Goal: Task Accomplishment & Management: Use online tool/utility

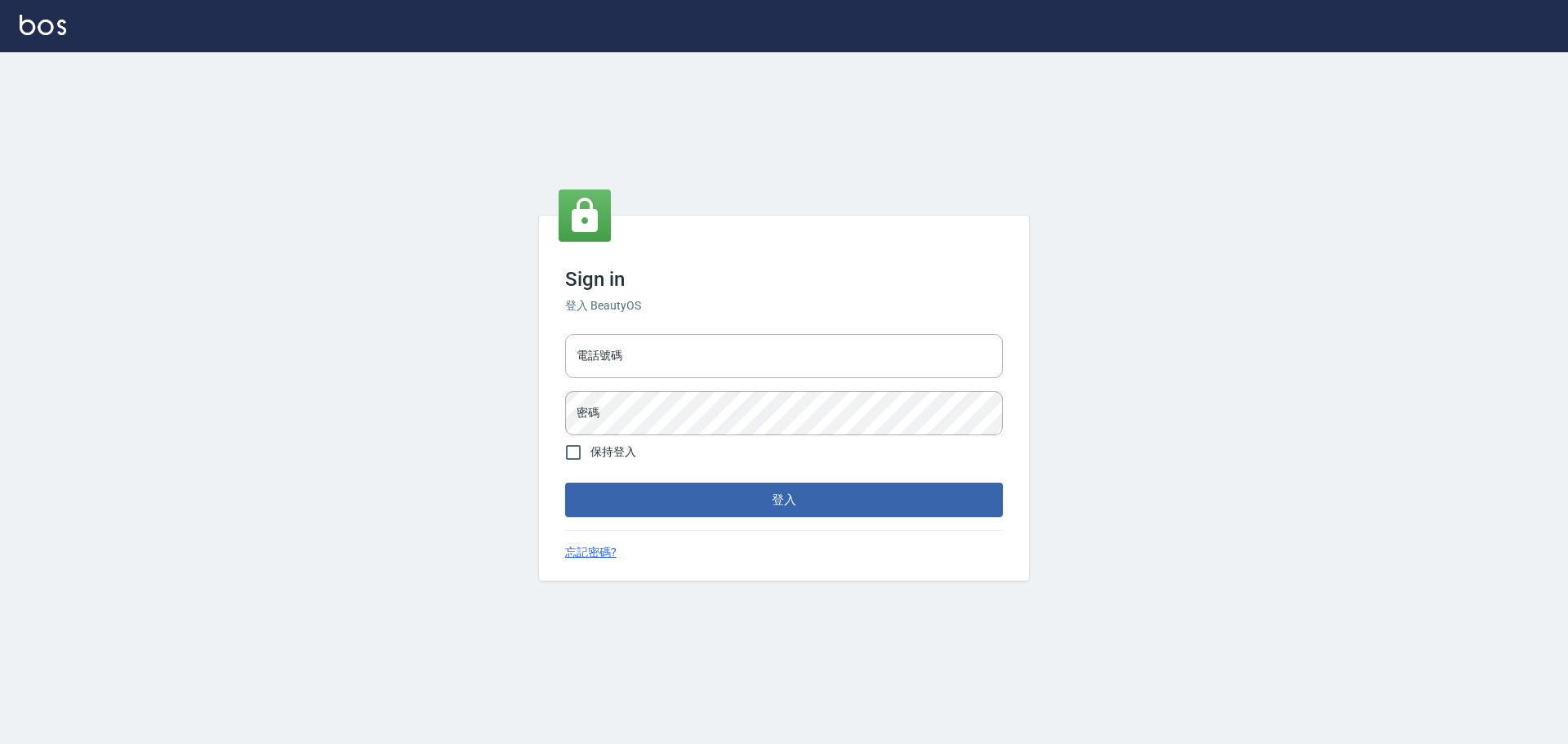
click at [715, 380] on div "電話號碼 電話號碼 密碼 密碼" at bounding box center [784, 384] width 451 height 114
click at [730, 355] on input "電話號碼" at bounding box center [784, 356] width 438 height 44
type input "5371198"
click at [566, 483] on button "登入" at bounding box center [784, 499] width 438 height 34
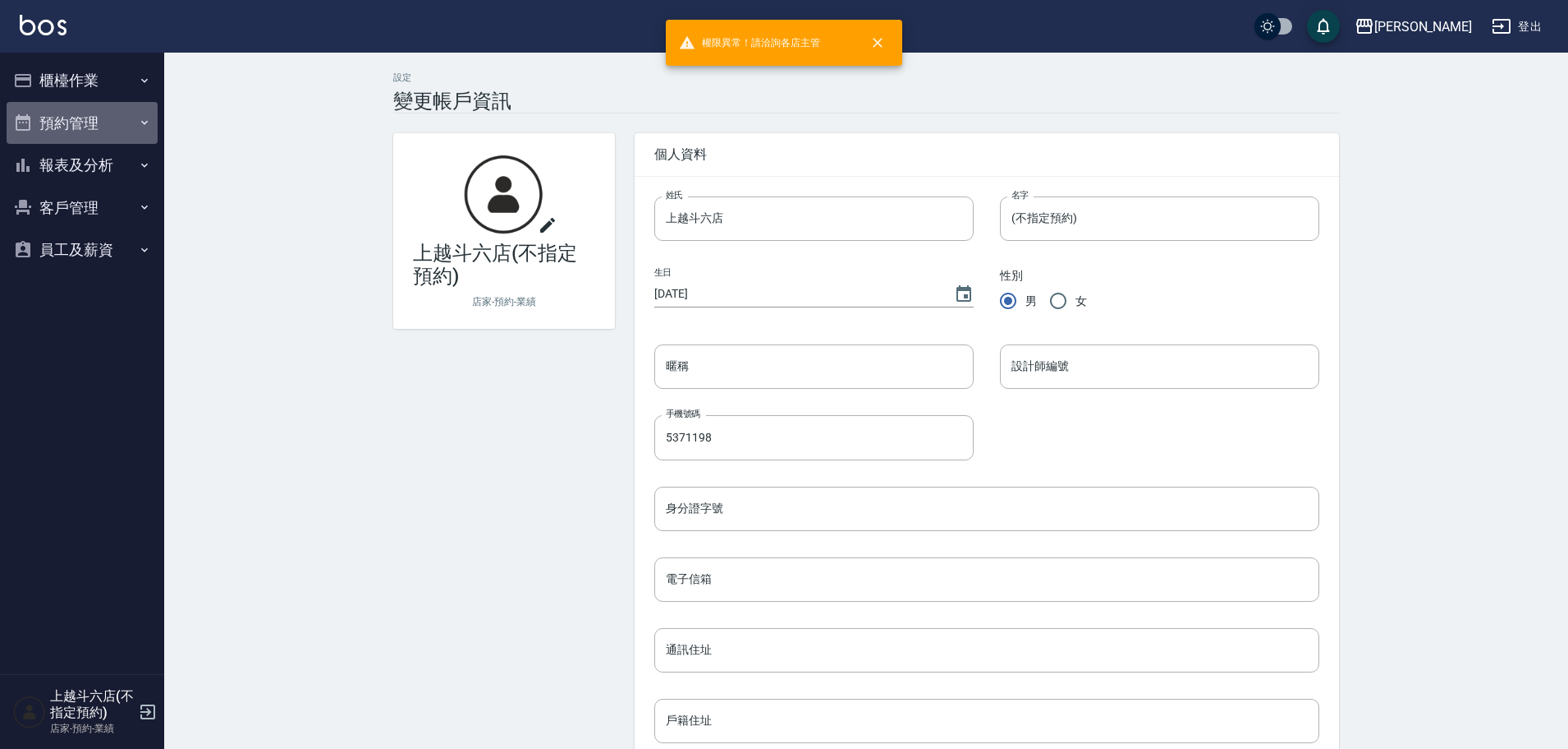
click at [118, 128] on button "預約管理" at bounding box center [82, 123] width 151 height 43
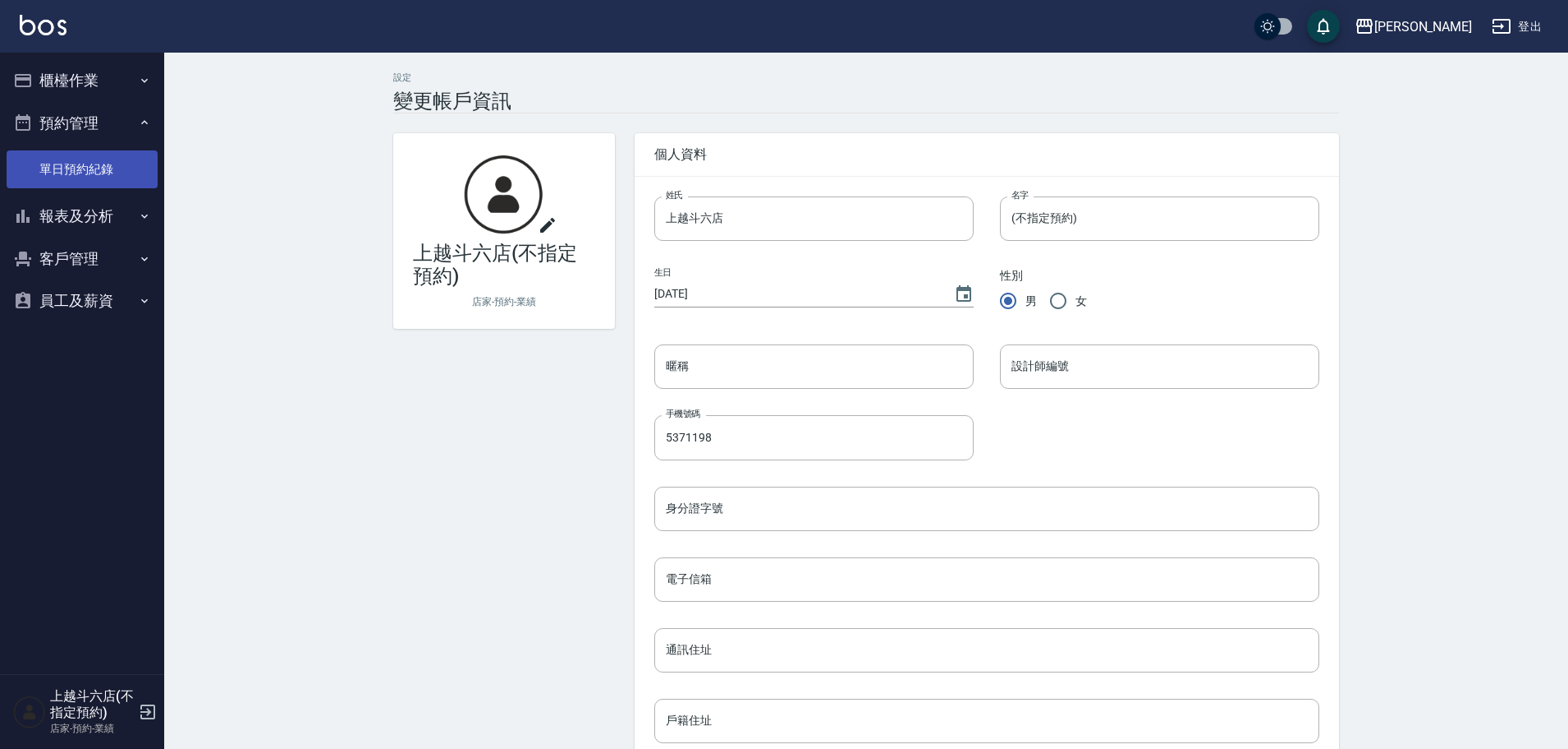
click at [116, 178] on link "單日預約紀錄" at bounding box center [82, 169] width 151 height 38
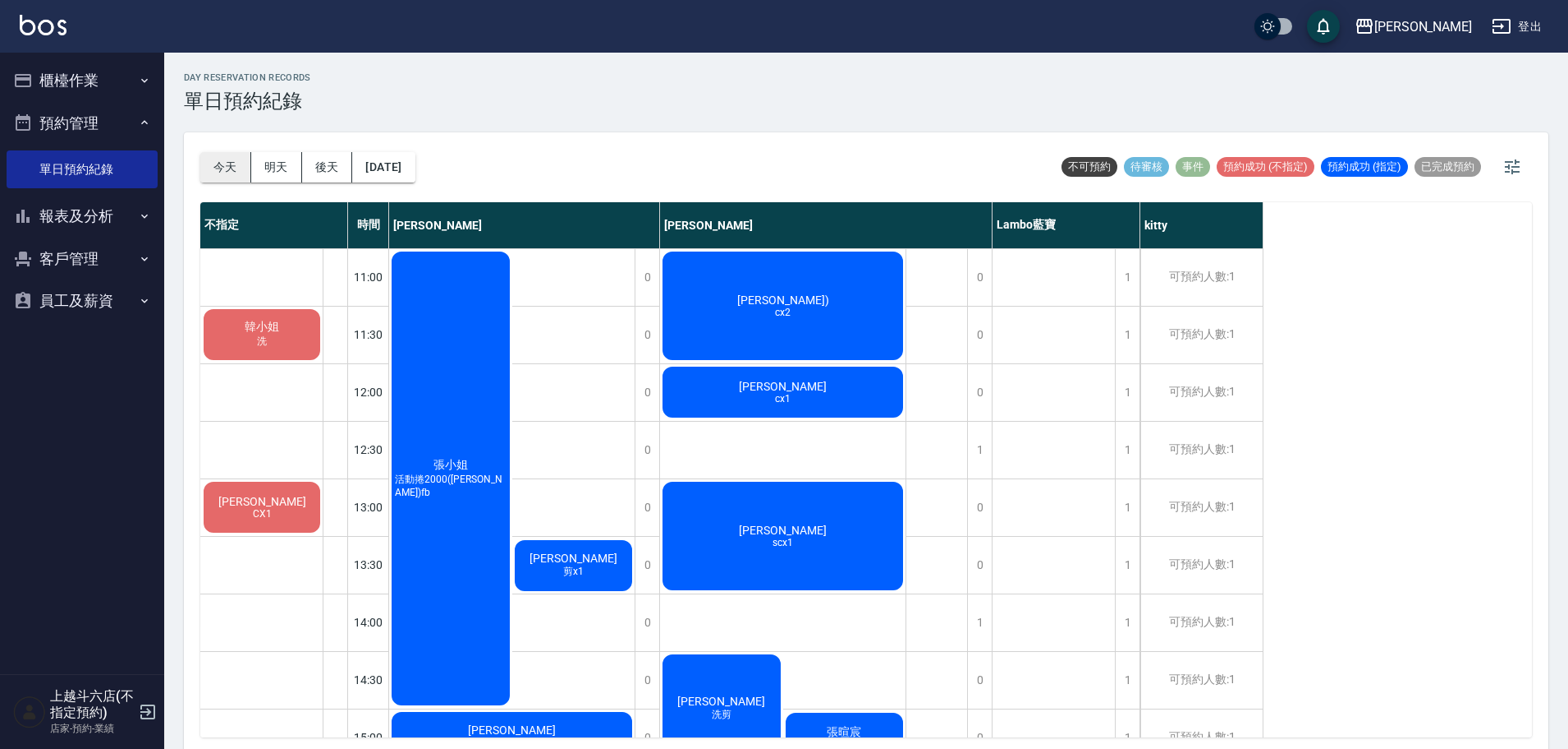
click at [245, 162] on button "今天" at bounding box center [226, 168] width 51 height 30
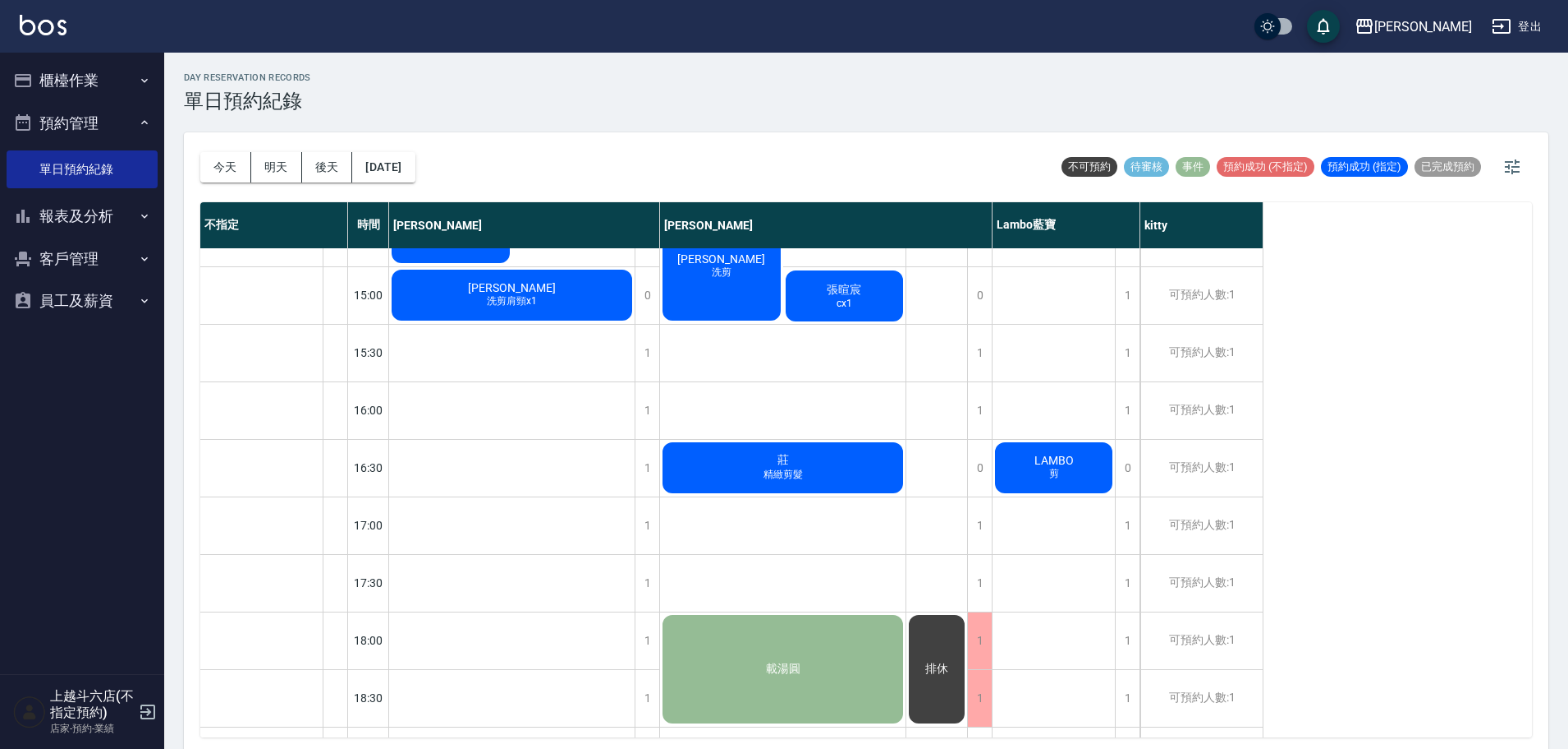
scroll to position [650, 0]
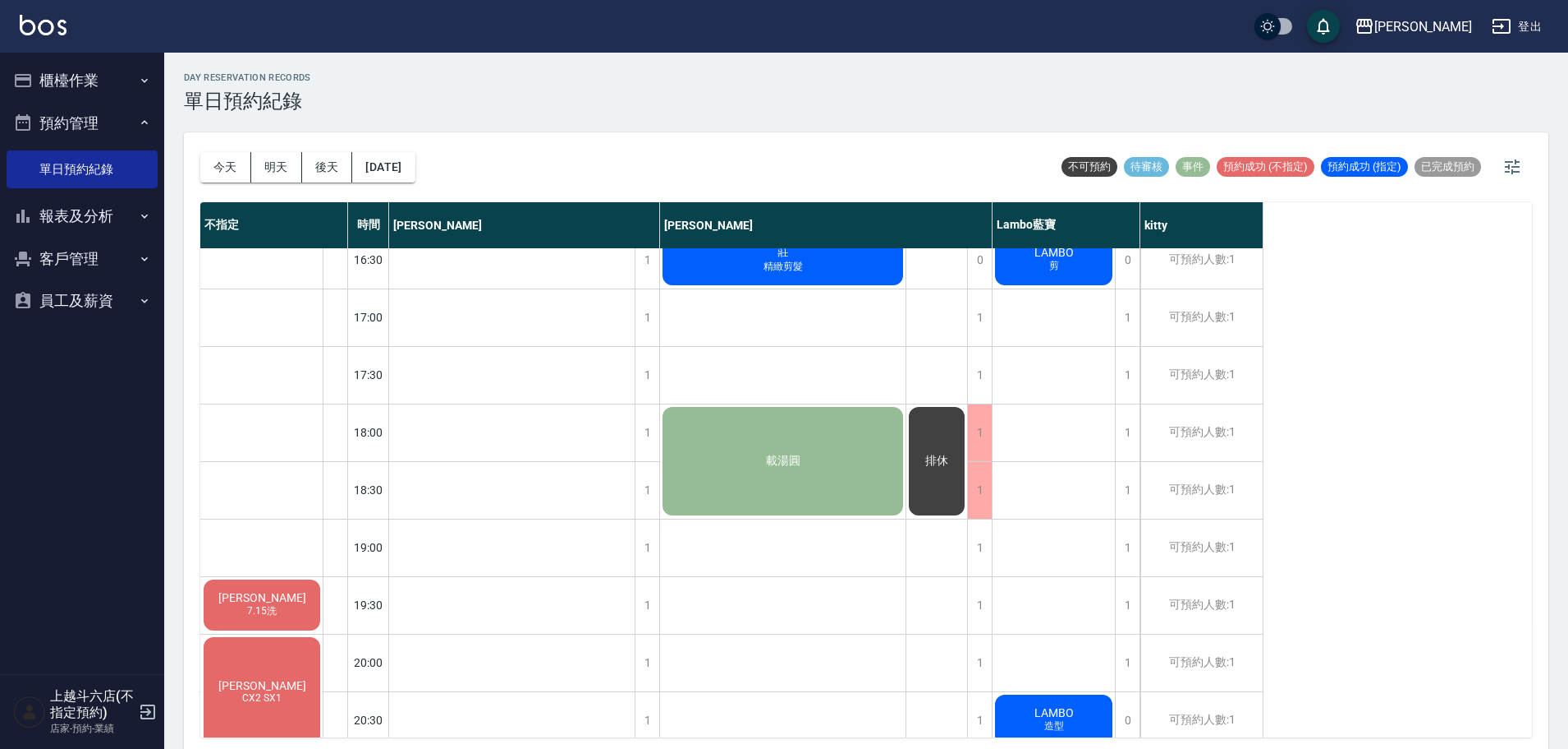
click at [92, 218] on button "報表及分析" at bounding box center [82, 216] width 151 height 43
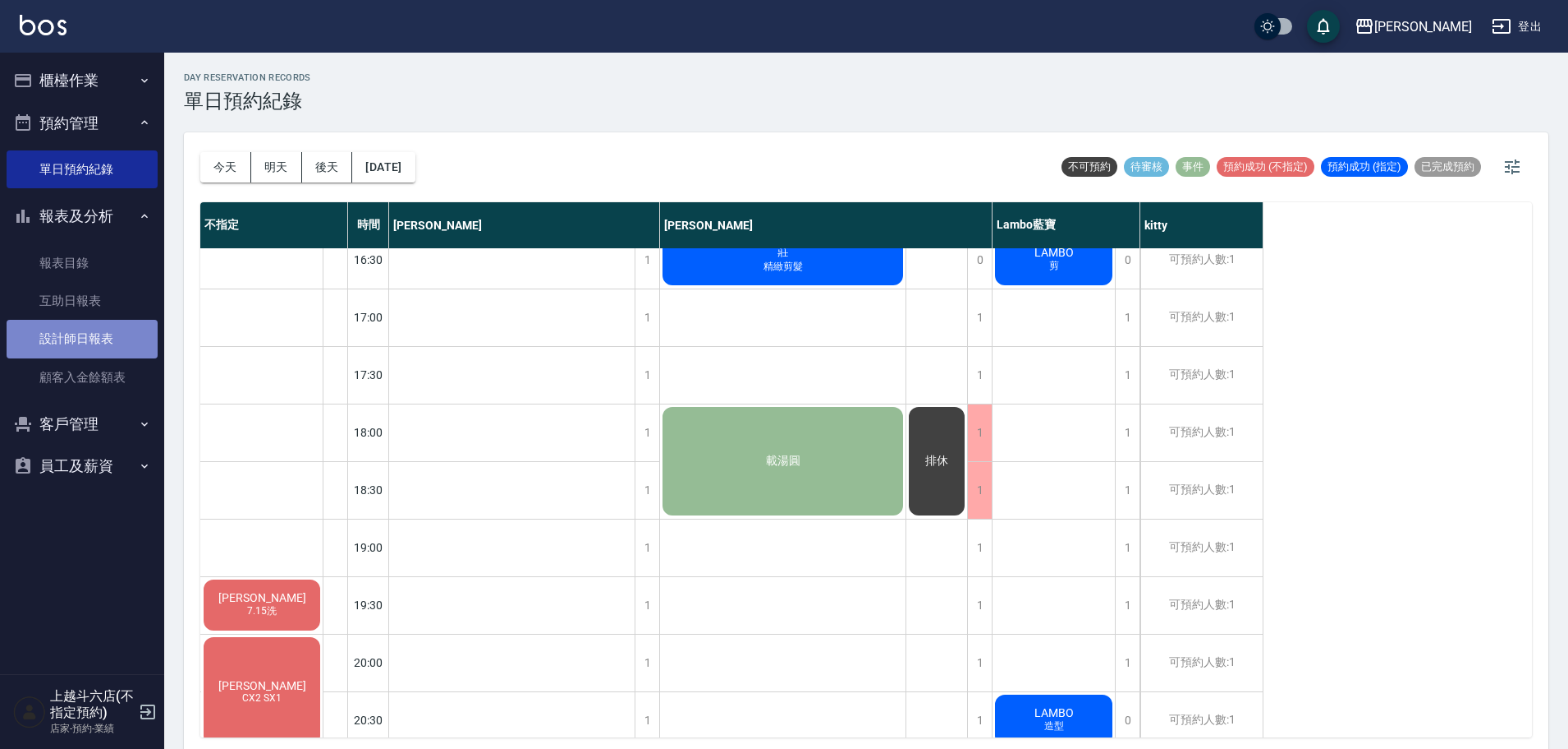
click at [113, 354] on link "設計師日報表" at bounding box center [82, 339] width 151 height 38
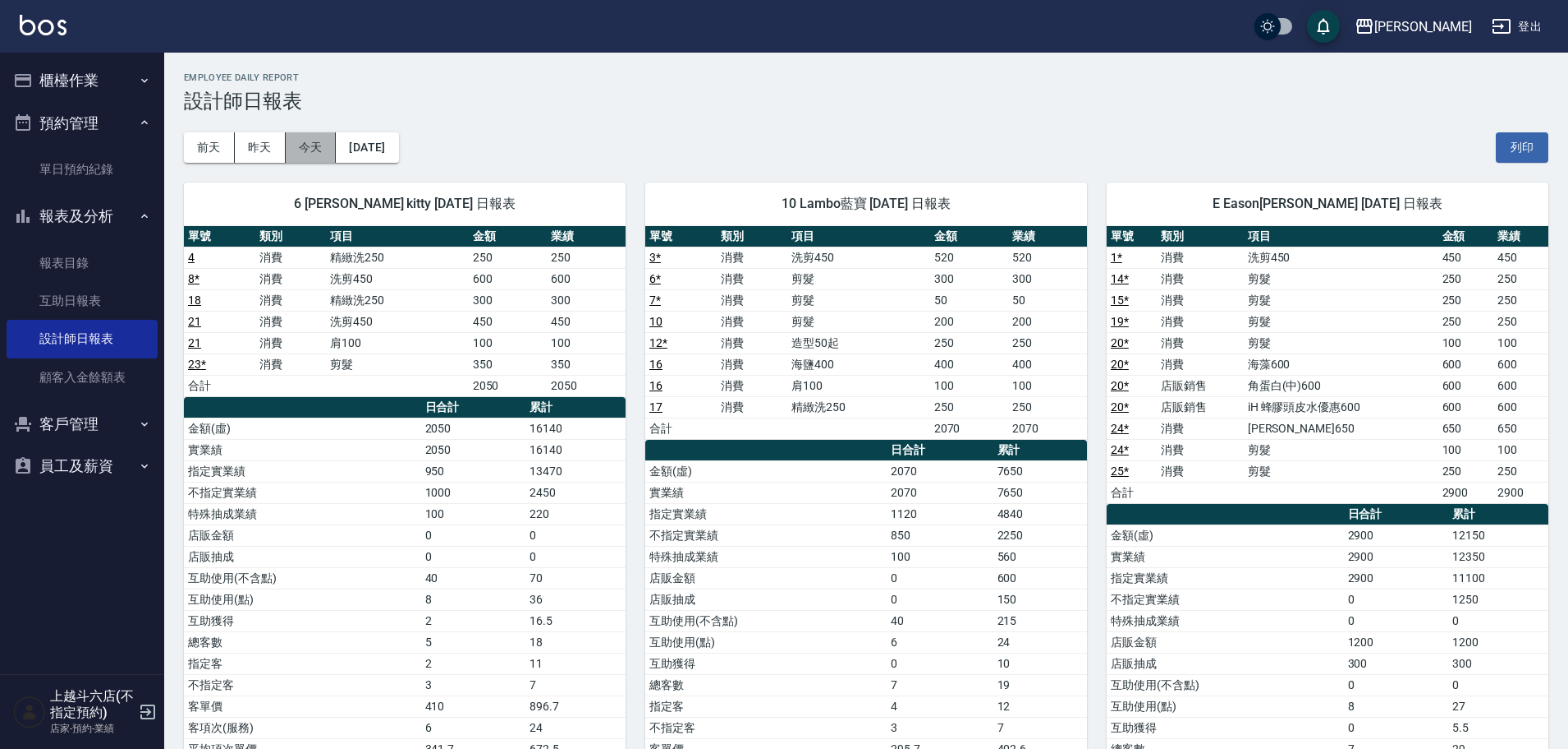
click at [306, 153] on button "今天" at bounding box center [311, 148] width 51 height 30
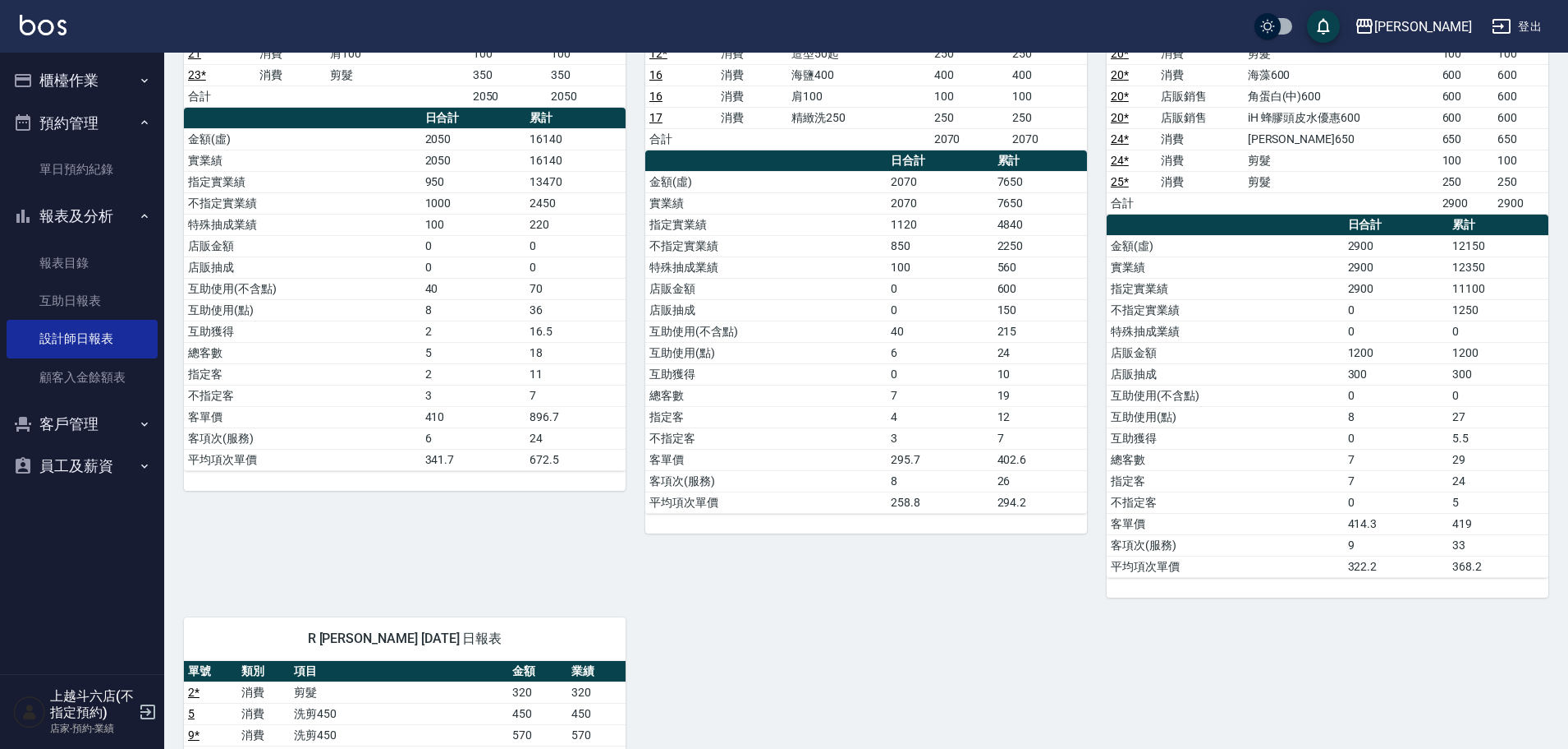
scroll to position [82, 0]
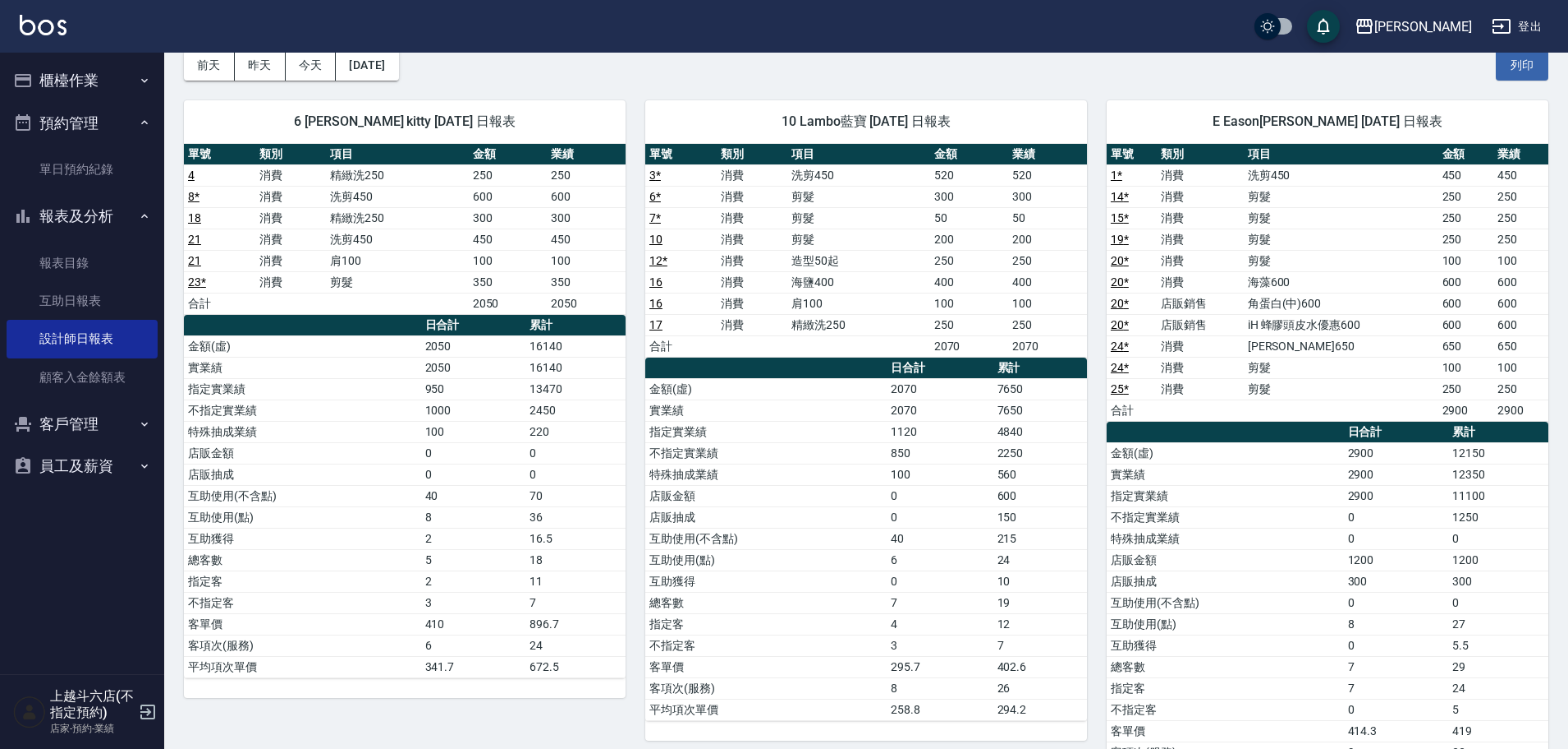
click at [105, 76] on button "櫃檯作業" at bounding box center [82, 80] width 151 height 43
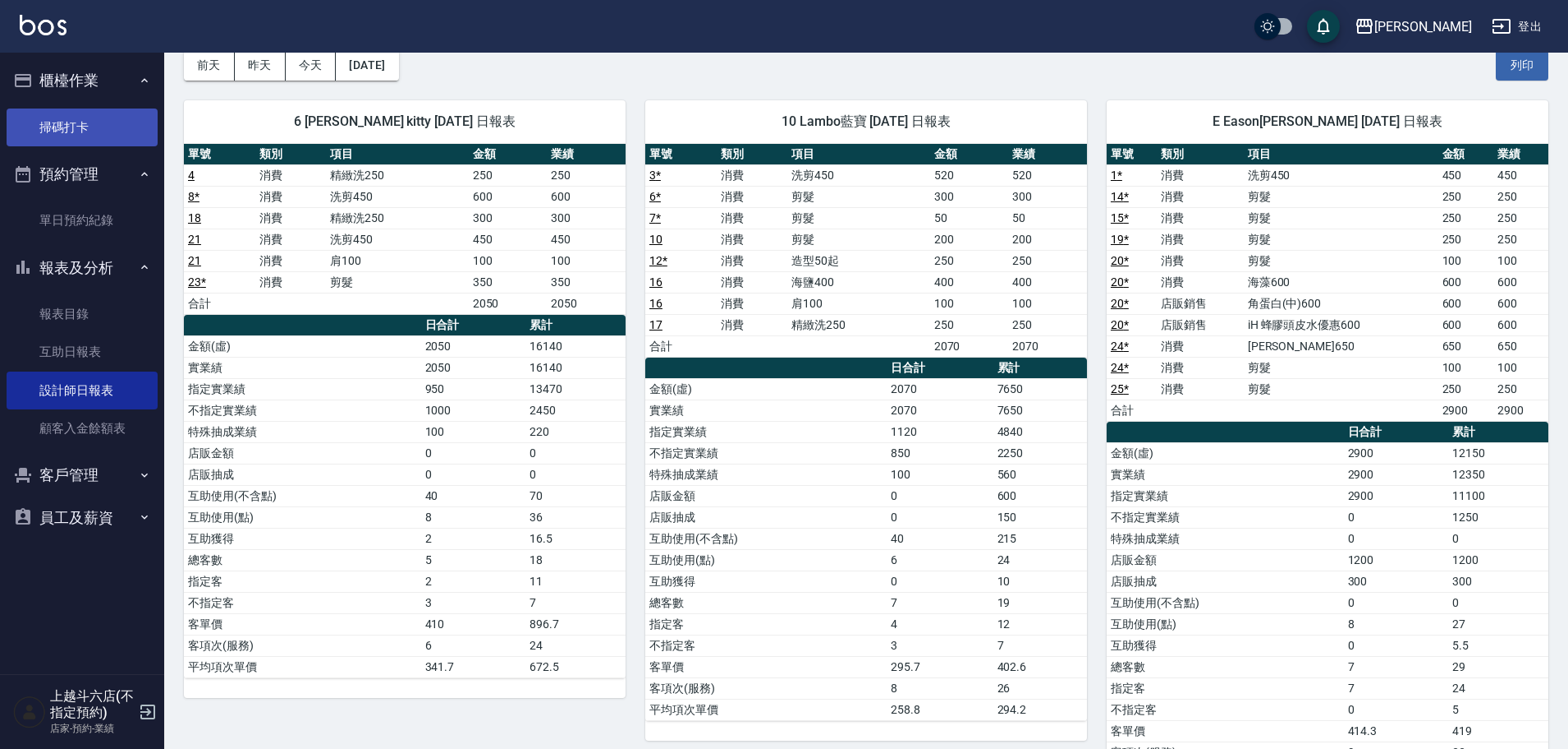
click at [119, 115] on link "掃碼打卡" at bounding box center [82, 128] width 151 height 38
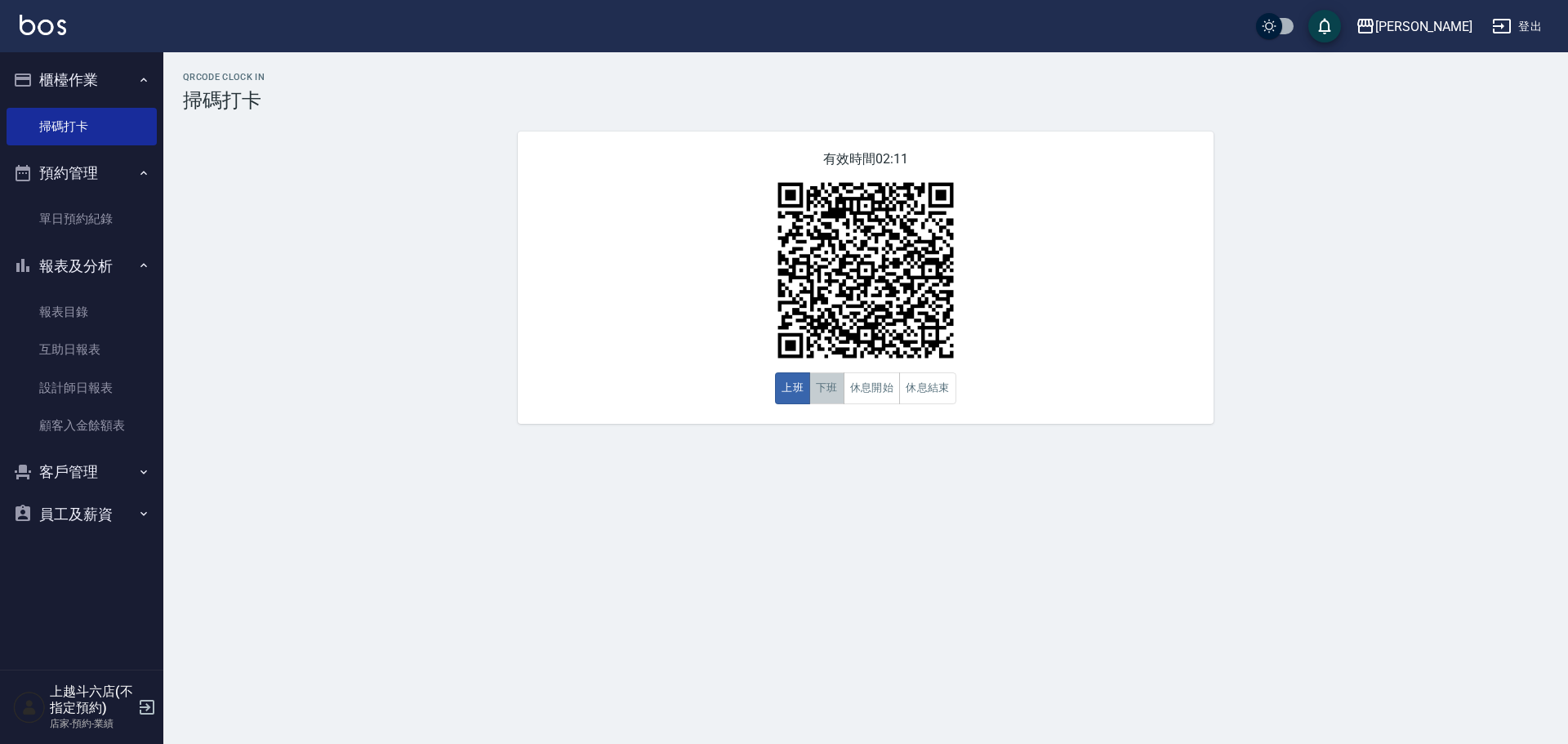
click at [836, 397] on button "下班" at bounding box center [826, 388] width 35 height 32
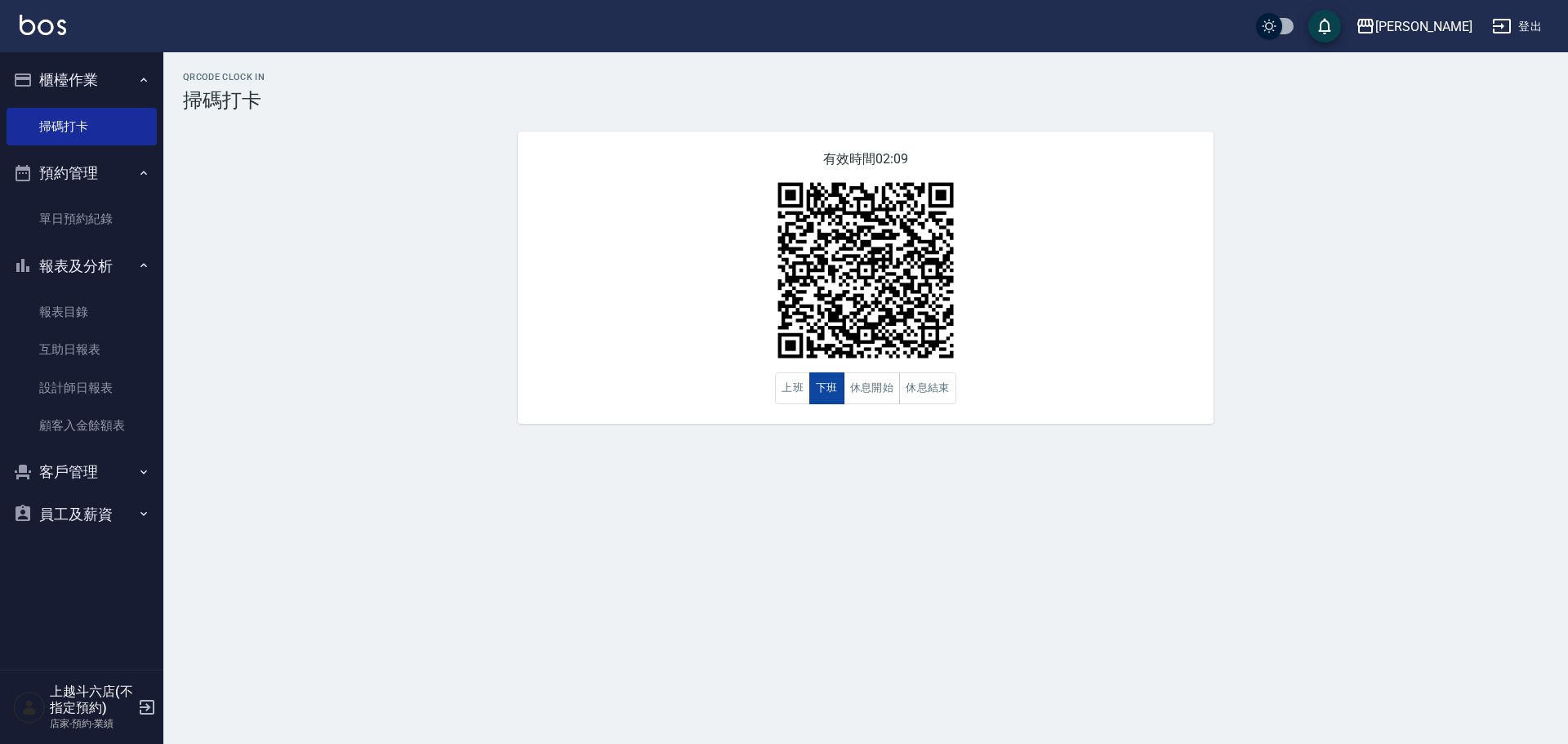
type button "CLOCKOUT"
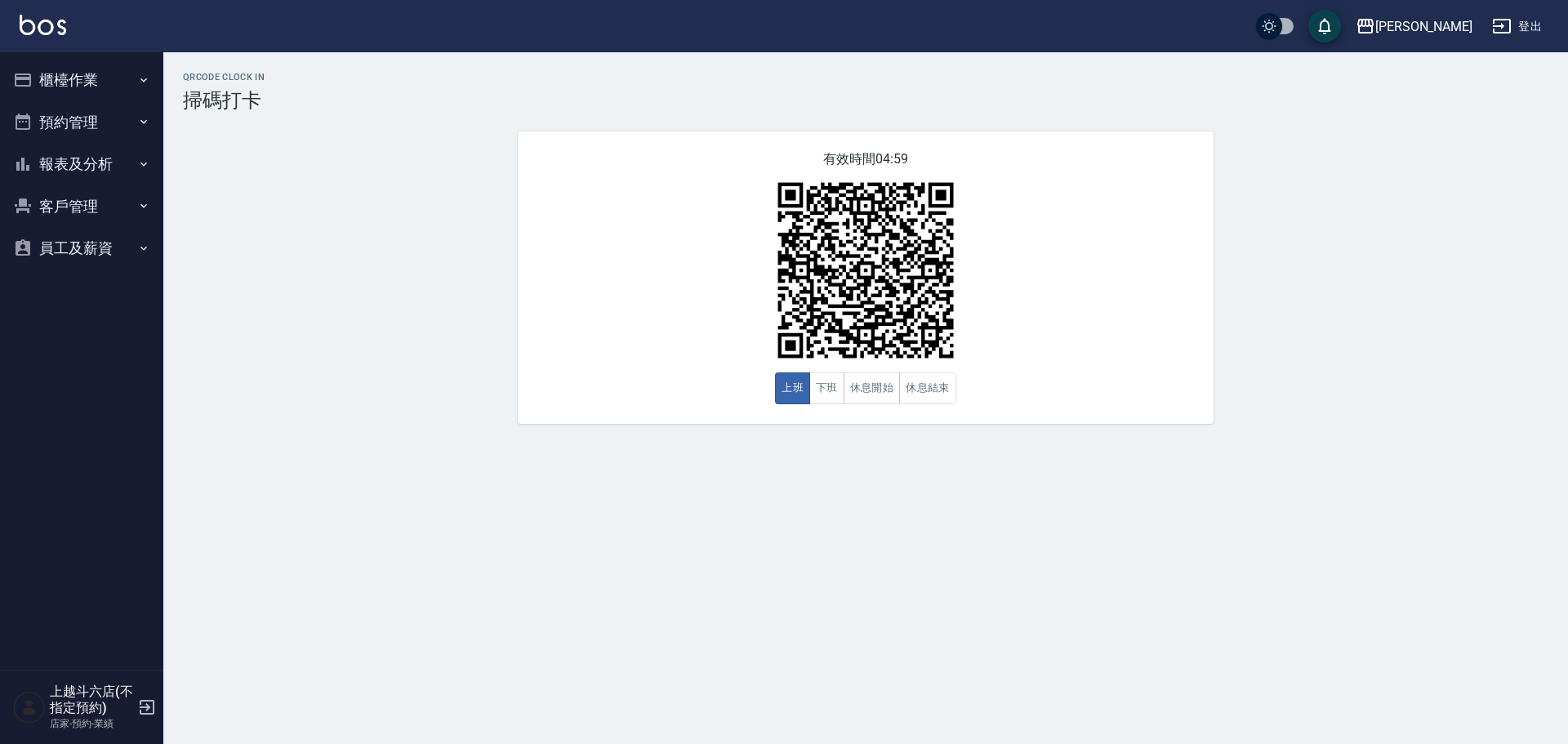
click at [836, 397] on button "下班" at bounding box center [826, 388] width 35 height 32
